Goal: Task Accomplishment & Management: Complete application form

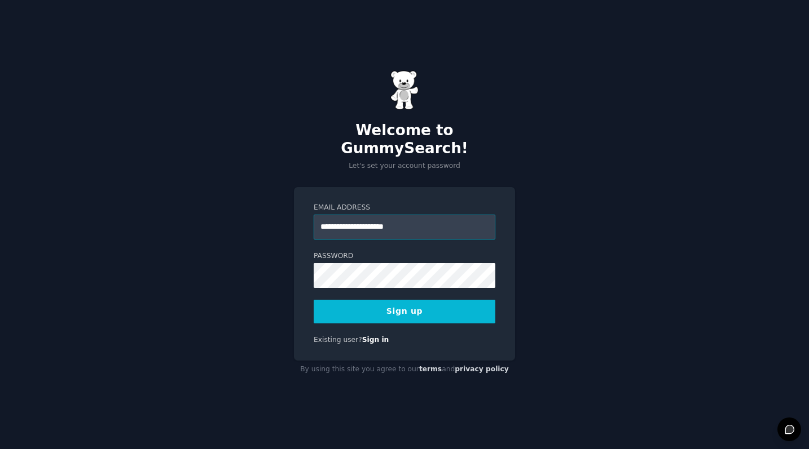
type input "**********"
click at [314, 300] on button "Sign up" at bounding box center [405, 312] width 182 height 24
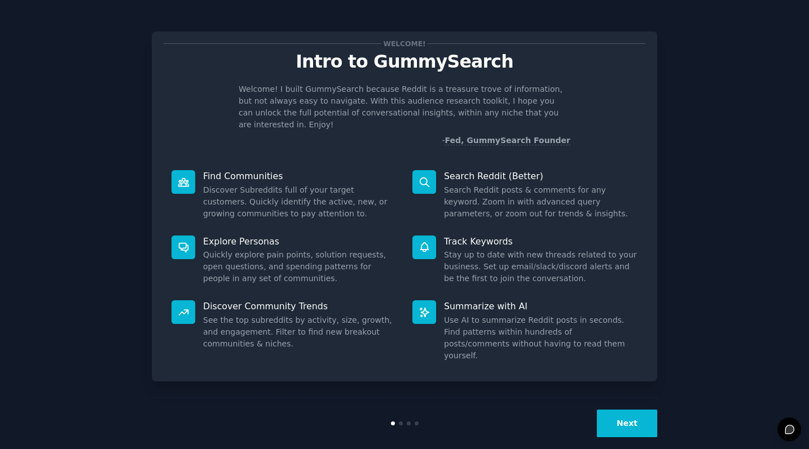
click at [627, 410] on button "Next" at bounding box center [627, 424] width 60 height 28
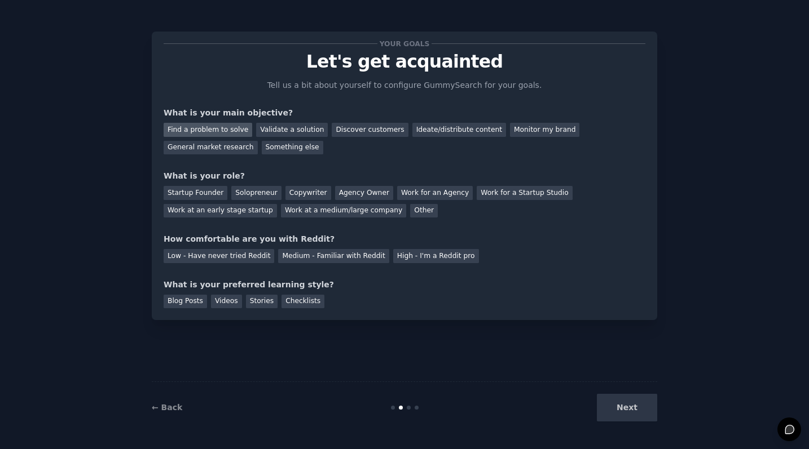
click at [191, 125] on div "Find a problem to solve" at bounding box center [208, 130] width 89 height 14
click at [422, 128] on div "Ideate/distribute content" at bounding box center [459, 130] width 94 height 14
click at [210, 198] on div "Startup Founder" at bounding box center [196, 193] width 64 height 14
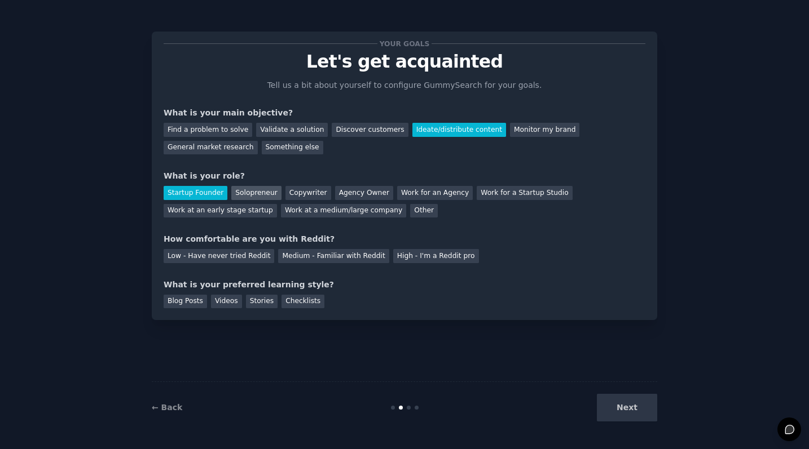
click at [241, 200] on div "Solopreneur" at bounding box center [256, 193] width 50 height 14
click at [323, 255] on div "Medium - Familiar with Reddit" at bounding box center [333, 256] width 111 height 14
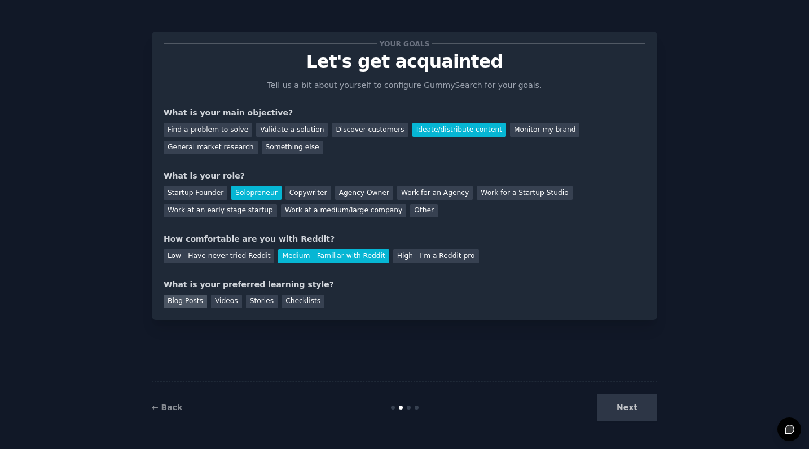
click at [201, 303] on div "Blog Posts" at bounding box center [185, 302] width 43 height 14
click at [615, 395] on button "Next" at bounding box center [627, 408] width 60 height 28
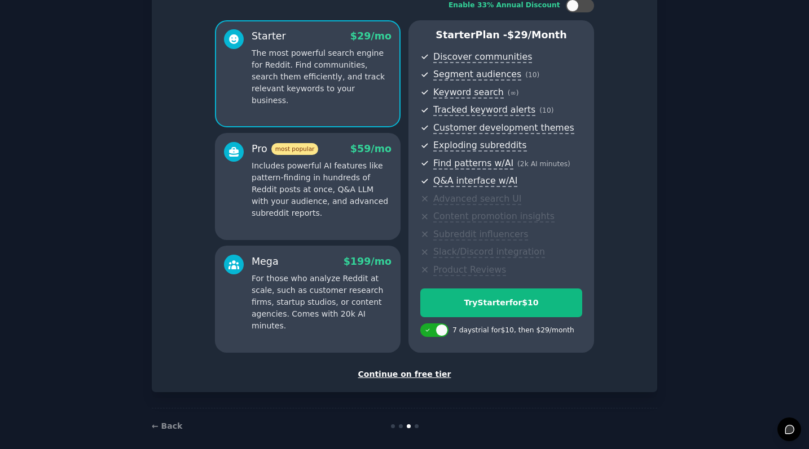
scroll to position [91, 0]
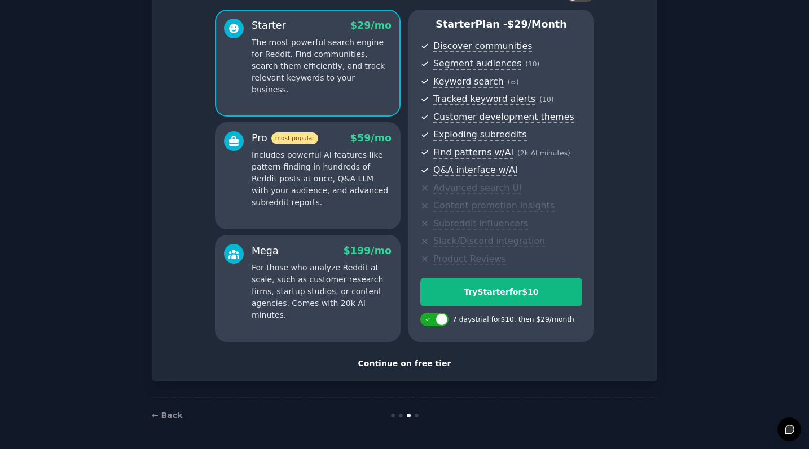
click at [412, 370] on div "Set up your account Choose your GummySearch flavor Enable 33% Annual Discount S…" at bounding box center [404, 161] width 505 height 442
click at [410, 366] on div "Continue on free tier" at bounding box center [405, 364] width 482 height 12
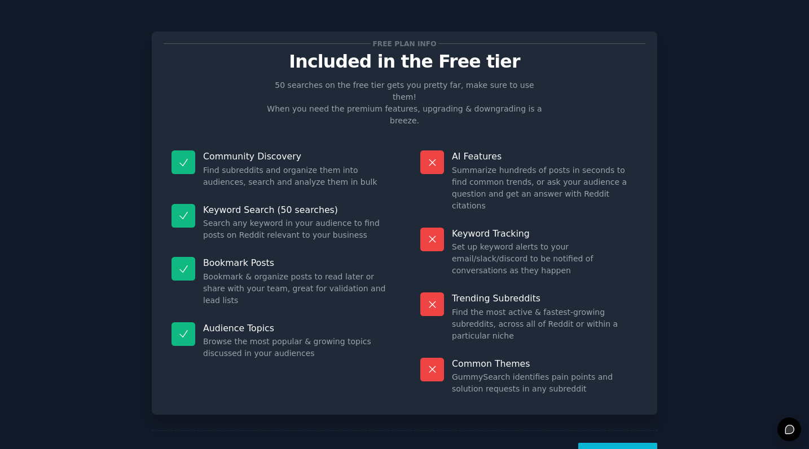
click at [625, 443] on button "Let's Go!" at bounding box center [617, 457] width 79 height 28
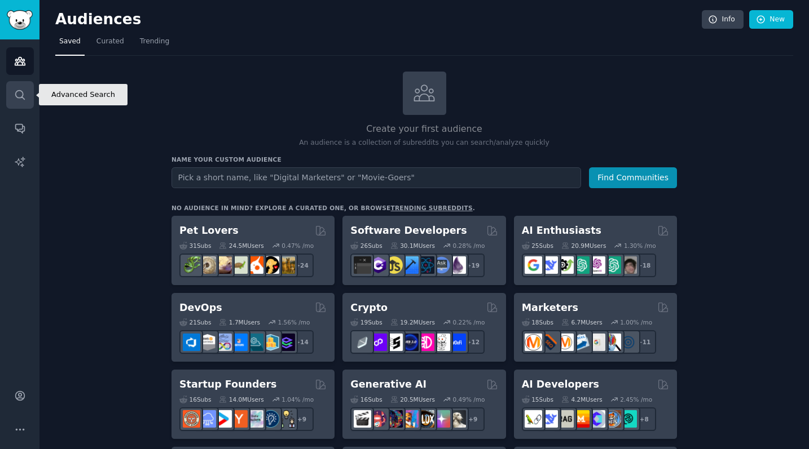
click at [28, 93] on link "Search" at bounding box center [20, 95] width 28 height 28
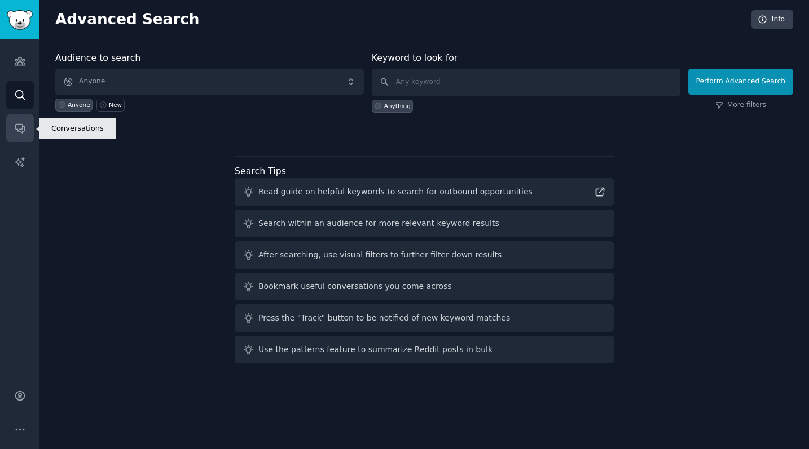
click at [20, 122] on icon "Sidebar" at bounding box center [20, 128] width 12 height 12
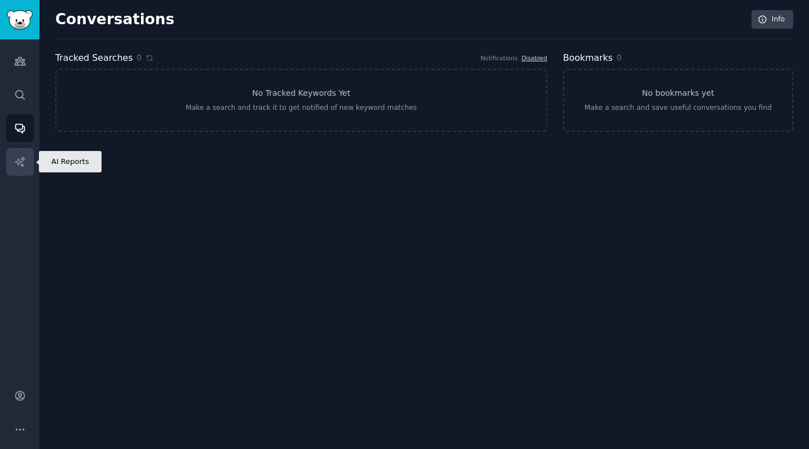
click at [28, 175] on link "AI Reports" at bounding box center [20, 162] width 28 height 28
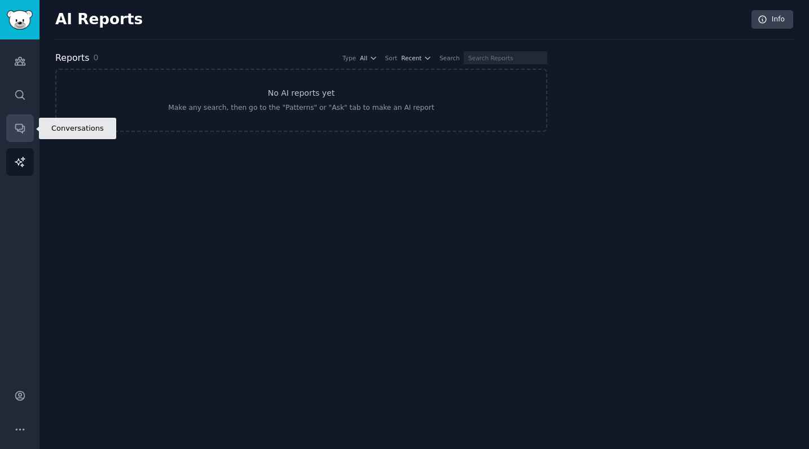
click at [28, 130] on link "Conversations" at bounding box center [20, 128] width 28 height 28
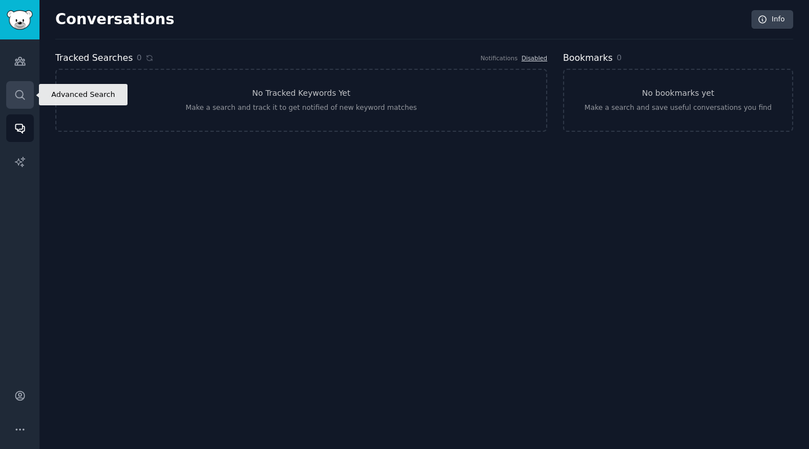
click at [27, 83] on link "Search" at bounding box center [20, 95] width 28 height 28
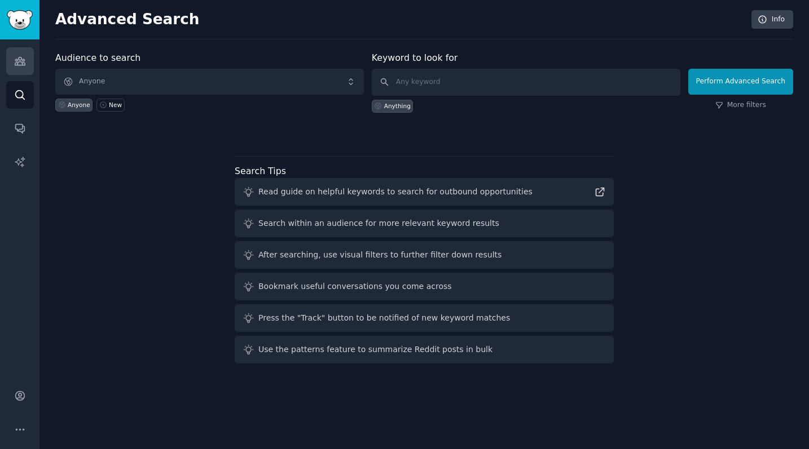
click at [27, 73] on link "Audiences" at bounding box center [20, 61] width 28 height 28
